Goal: Task Accomplishment & Management: Manage account settings

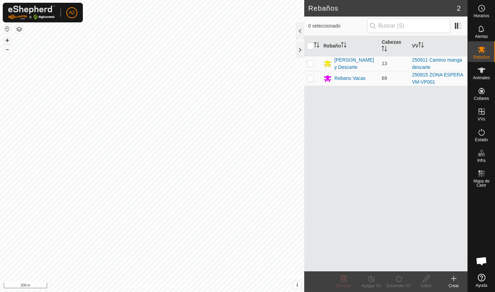
click at [11, 40] on button "+" at bounding box center [7, 40] width 8 height 8
click at [8, 37] on button "+" at bounding box center [7, 40] width 8 height 8
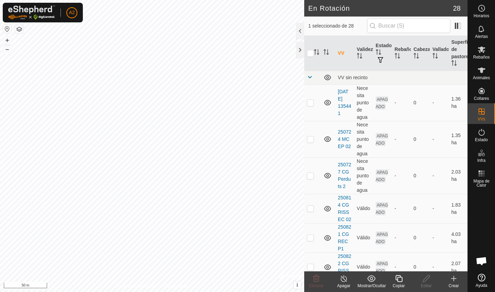
click at [400, 286] on div "Copiar" at bounding box center [399, 285] width 28 height 6
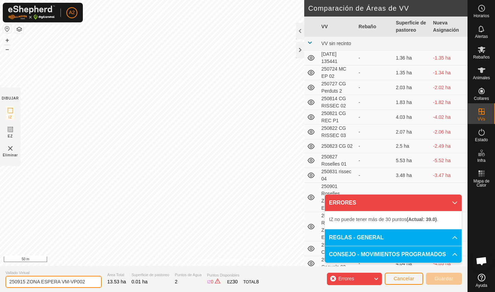
click at [79, 284] on input "250915 ZONA ESPERA VM-VP002" at bounding box center [54, 281] width 96 height 12
type input "250915 CAMINO"
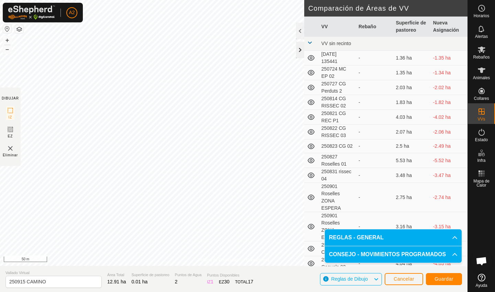
click at [297, 56] on div at bounding box center [300, 50] width 8 height 17
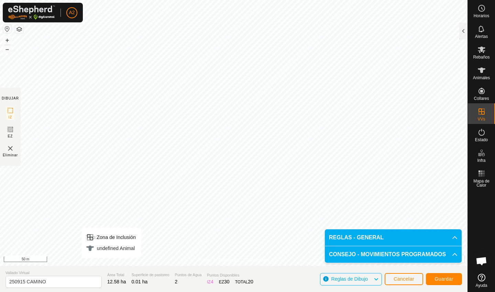
click at [448, 280] on span "Guardar" at bounding box center [444, 279] width 19 height 6
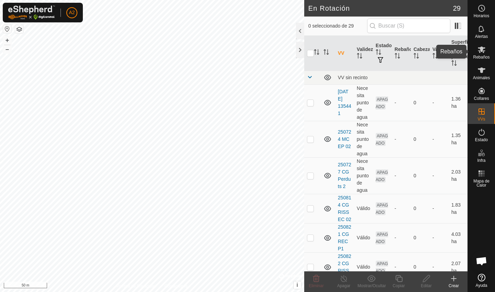
click at [483, 53] on icon at bounding box center [482, 49] width 8 height 8
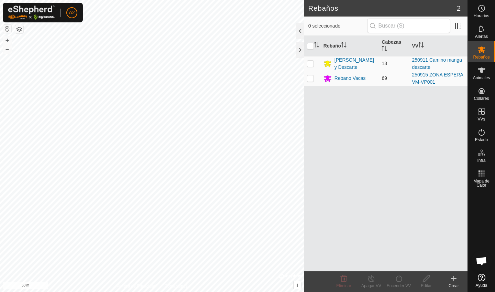
click at [314, 80] on td at bounding box center [312, 78] width 17 height 15
checkbox input "true"
click at [397, 282] on icon at bounding box center [399, 278] width 9 height 8
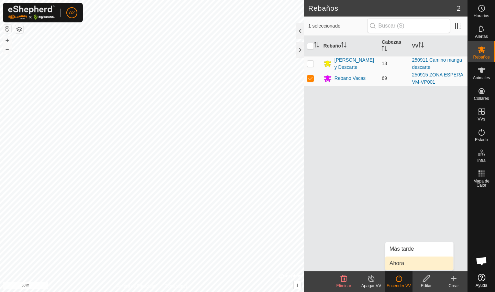
click at [416, 261] on link "Ahora" at bounding box center [419, 263] width 68 height 14
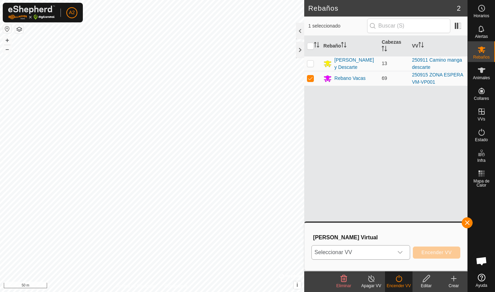
click at [372, 256] on span "Seleccionar VV" at bounding box center [352, 252] width 81 height 14
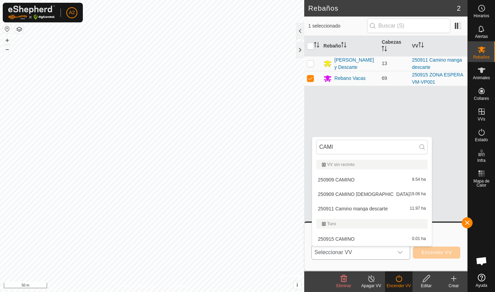
type input "[PERSON_NAME]"
type input "CAMI"
click at [349, 179] on li "250909 CAMINO 9.54 ha" at bounding box center [372, 180] width 120 height 14
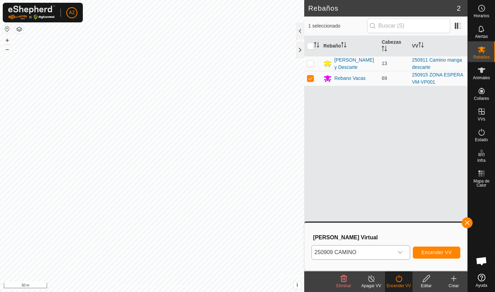
click at [432, 252] on span "Encender VV" at bounding box center [437, 252] width 30 height 6
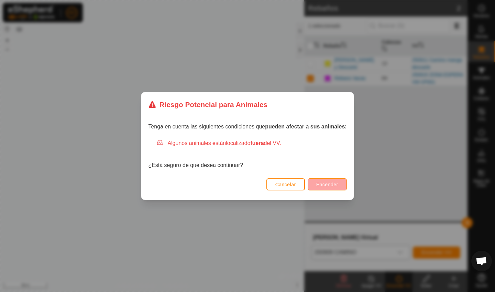
click at [334, 187] on button "Encender" at bounding box center [327, 184] width 39 height 12
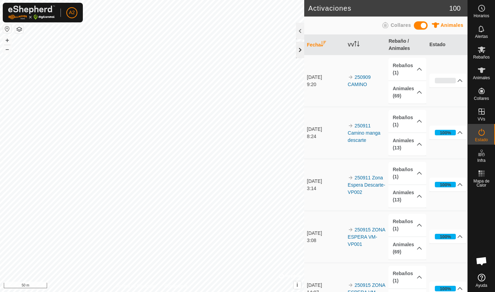
click at [299, 49] on div at bounding box center [300, 50] width 8 height 17
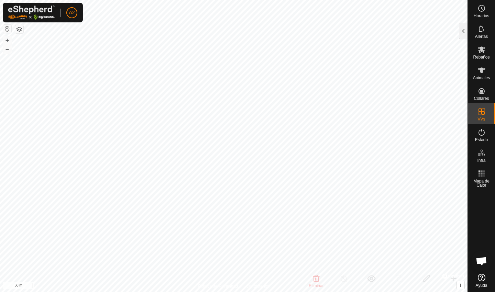
checkbox input "false"
checkbox input "true"
click at [483, 53] on icon at bounding box center [482, 49] width 8 height 8
click at [469, 28] on div "Alertas" at bounding box center [481, 31] width 27 height 21
click at [463, 32] on div at bounding box center [463, 31] width 8 height 17
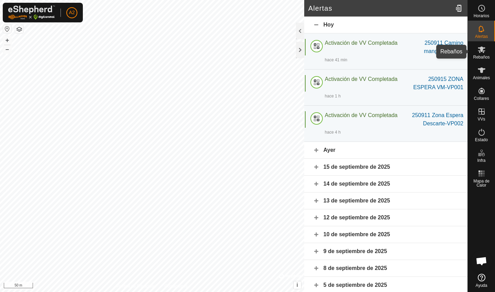
click at [484, 56] on span "Rebaños" at bounding box center [481, 57] width 17 height 4
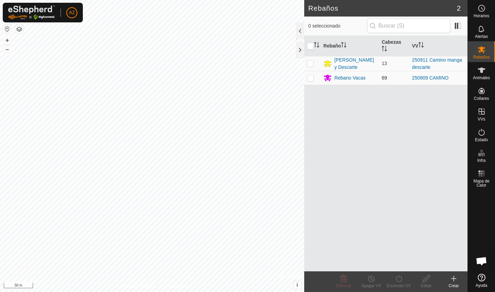
click at [312, 80] on p-checkbox at bounding box center [310, 78] width 7 height 6
checkbox input "true"
click at [397, 285] on div "Encender VV" at bounding box center [399, 285] width 28 height 6
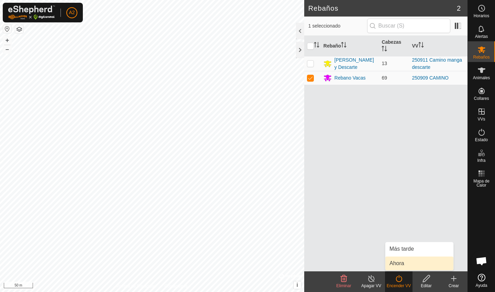
click at [403, 266] on link "Ahora" at bounding box center [419, 263] width 68 height 14
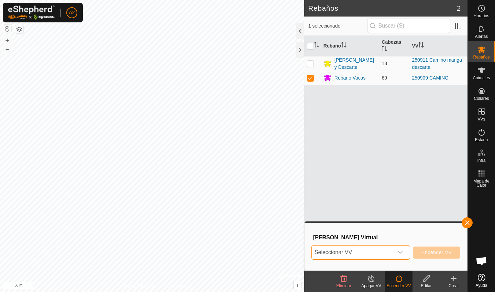
click at [367, 254] on span "Seleccionar VV" at bounding box center [352, 252] width 81 height 14
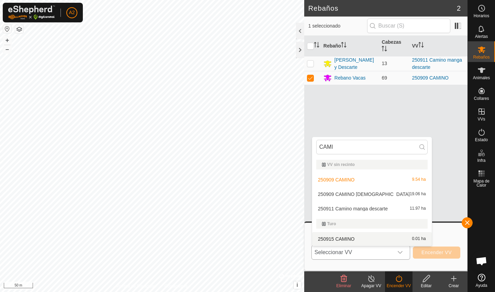
type input "CAMI"
click at [352, 238] on li "250915 CAMINO 0.01 ha" at bounding box center [372, 239] width 120 height 14
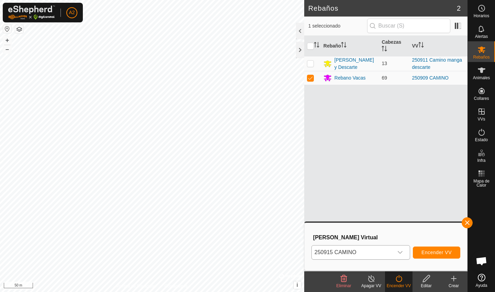
click at [433, 258] on button "Encender VV" at bounding box center [436, 252] width 47 height 12
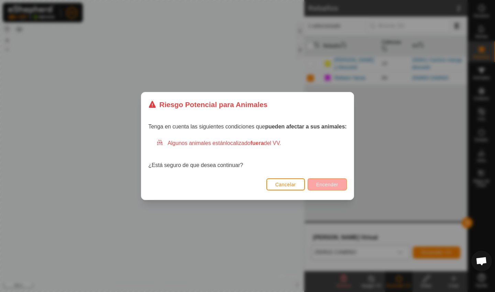
click at [334, 182] on span "Encender" at bounding box center [327, 185] width 22 height 6
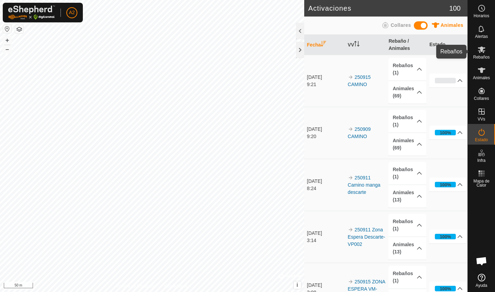
click at [479, 54] on es-mob-svg-icon at bounding box center [482, 49] width 12 height 11
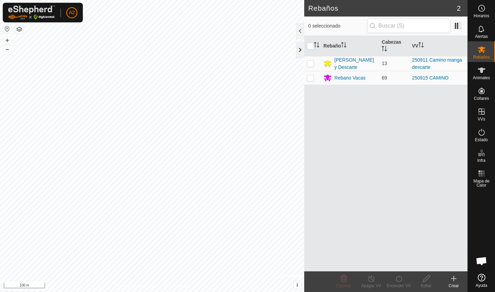
click at [301, 52] on div at bounding box center [300, 50] width 8 height 17
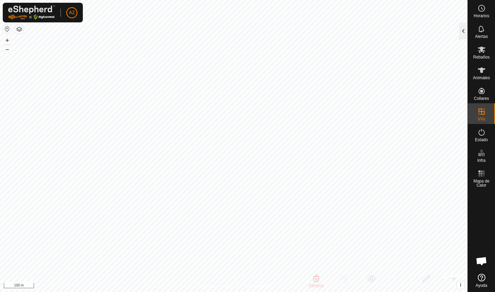
click at [461, 32] on div at bounding box center [463, 31] width 8 height 17
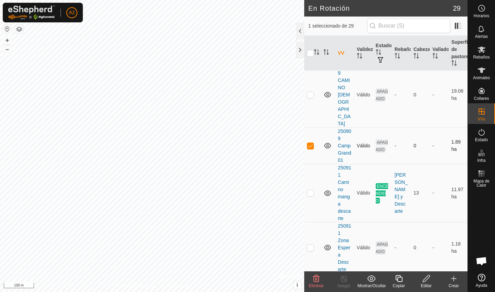
scroll to position [553, 0]
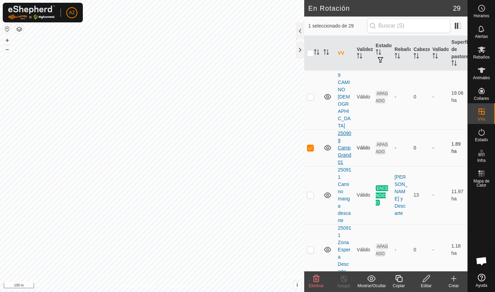
click at [342, 138] on link "250909 Camp Grand 01" at bounding box center [344, 147] width 13 height 34
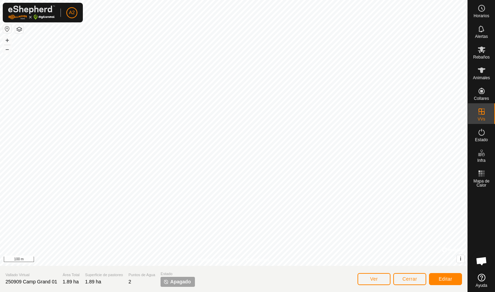
click at [447, 282] on button "Editar" at bounding box center [445, 279] width 33 height 12
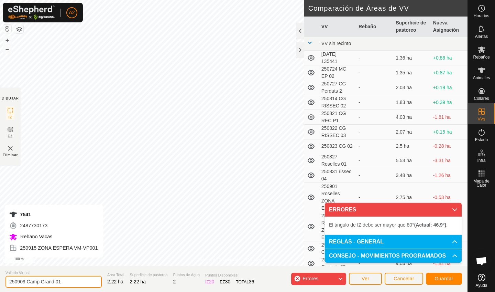
click at [26, 282] on input "250909 Camp Grand 01" at bounding box center [54, 281] width 96 height 12
type input "2509017 Camp Grand 01"
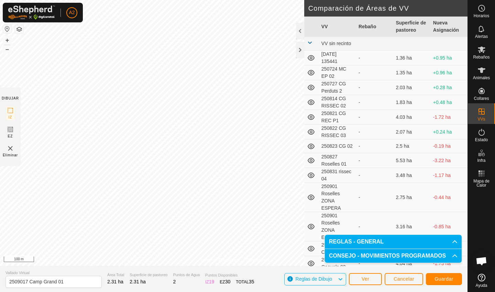
click at [448, 278] on span "Guardar" at bounding box center [444, 279] width 19 height 6
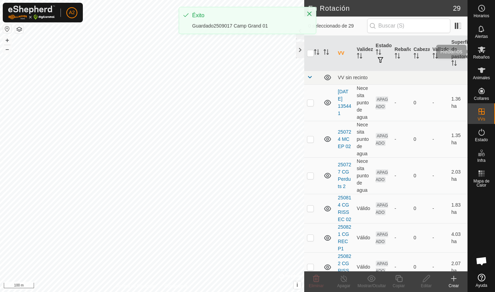
click at [483, 53] on icon at bounding box center [482, 49] width 8 height 8
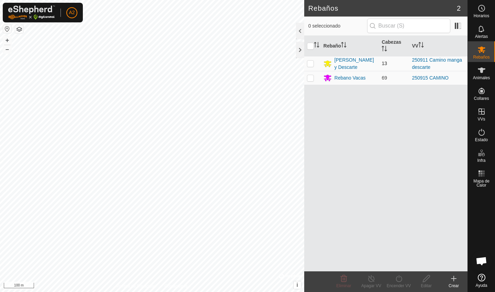
click at [308, 65] on p-checkbox at bounding box center [310, 64] width 7 height 6
checkbox input "true"
click at [392, 283] on div "Encender VV" at bounding box center [399, 285] width 28 height 6
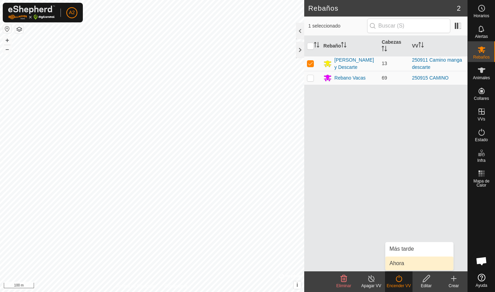
click at [401, 260] on link "Ahora" at bounding box center [419, 263] width 68 height 14
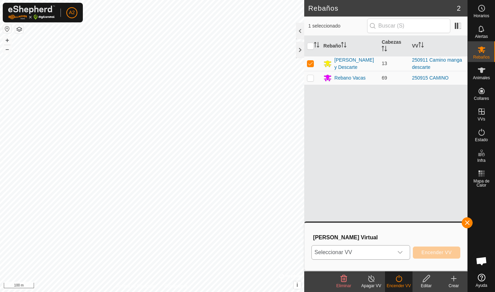
click at [357, 250] on span "Seleccionar VV" at bounding box center [352, 252] width 81 height 14
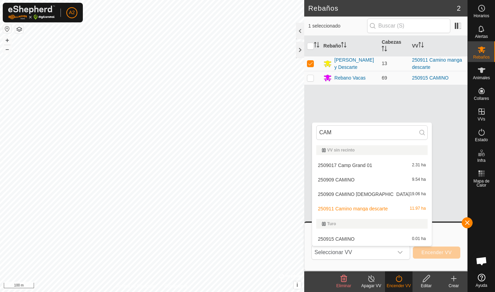
type input "CAMP"
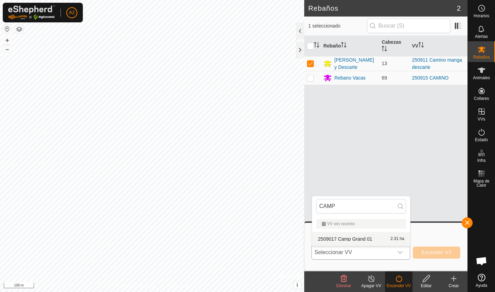
type input "CAMP"
click at [366, 240] on li "2509017 Camp Grand 01 2.31 ha" at bounding box center [361, 239] width 98 height 14
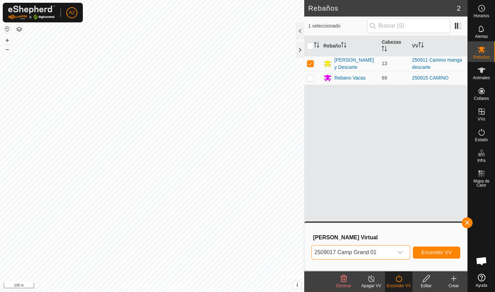
click at [437, 259] on div "2509017 Camp Grand 01 Encender VV" at bounding box center [386, 252] width 149 height 17
click at [438, 256] on button "Encender VV" at bounding box center [436, 252] width 47 height 12
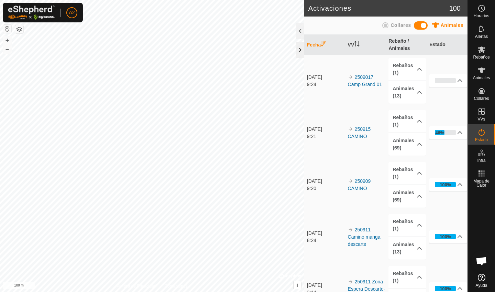
click at [301, 50] on div at bounding box center [300, 50] width 8 height 17
